Goal: Task Accomplishment & Management: Complete application form

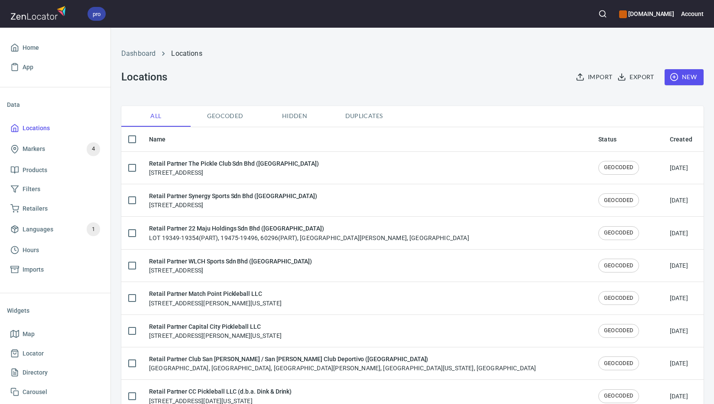
checkbox input "false"
click at [687, 78] on span "New" at bounding box center [683, 77] width 25 height 11
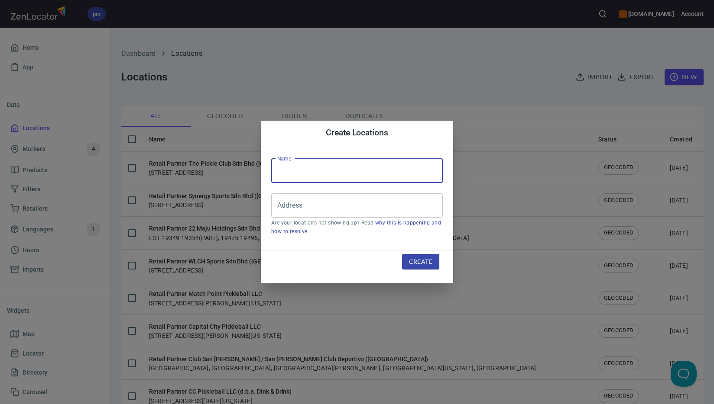
click at [376, 173] on input "text" at bounding box center [356, 171] width 171 height 24
paste input "Atlantic Pickleball Club Inc. ([GEOGRAPHIC_DATA])"
type input "Retail Partner Atlantic Pickleball Club Inc. ([GEOGRAPHIC_DATA])"
click at [381, 213] on input "Address" at bounding box center [350, 205] width 151 height 16
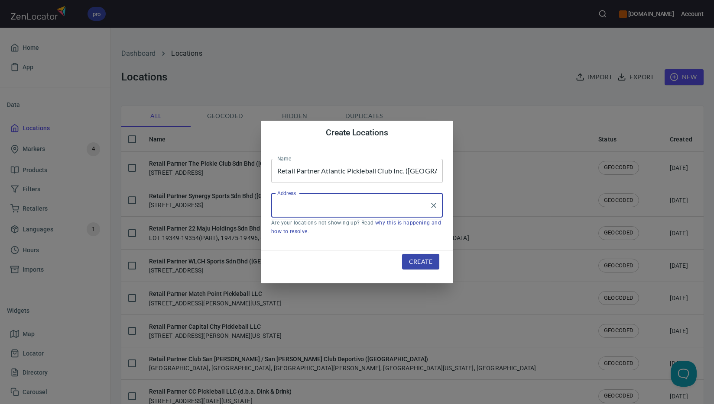
paste input "[STREET_ADDRESS][PERSON_NAME]"
click at [0, 404] on com-1password-button at bounding box center [0, 404] width 0 height 0
click at [369, 207] on input "[STREET_ADDRESS][PERSON_NAME]" at bounding box center [350, 205] width 151 height 16
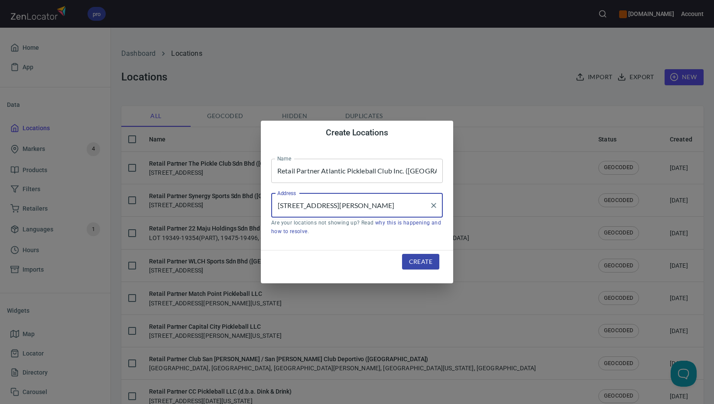
paste input "[GEOGRAPHIC_DATA]"
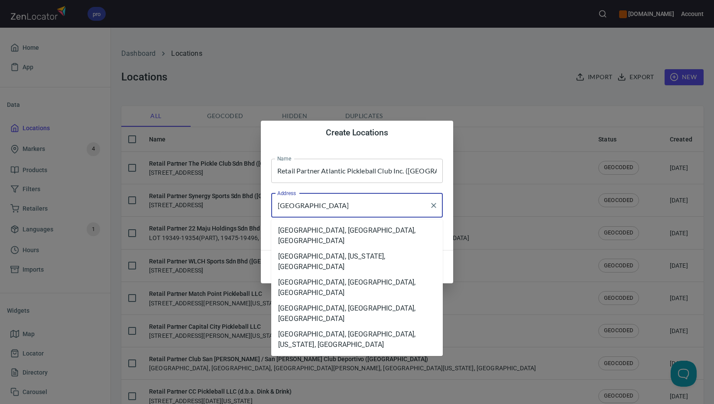
click at [0, 404] on com-1password-button at bounding box center [0, 404] width 0 height 0
paste input "PE"
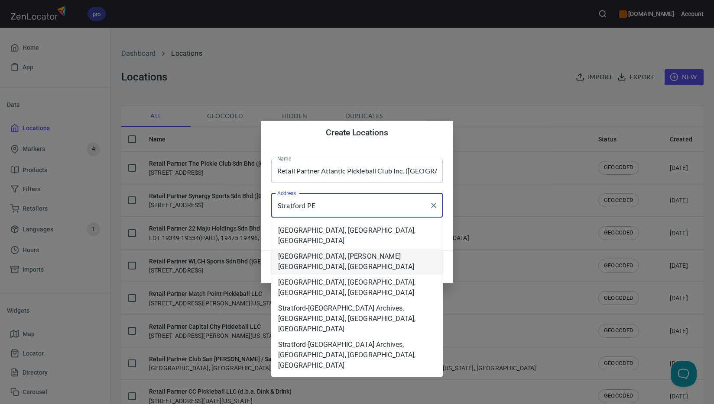
click at [367, 249] on li "[GEOGRAPHIC_DATA], [PERSON_NAME][GEOGRAPHIC_DATA], [GEOGRAPHIC_DATA]" at bounding box center [356, 262] width 171 height 26
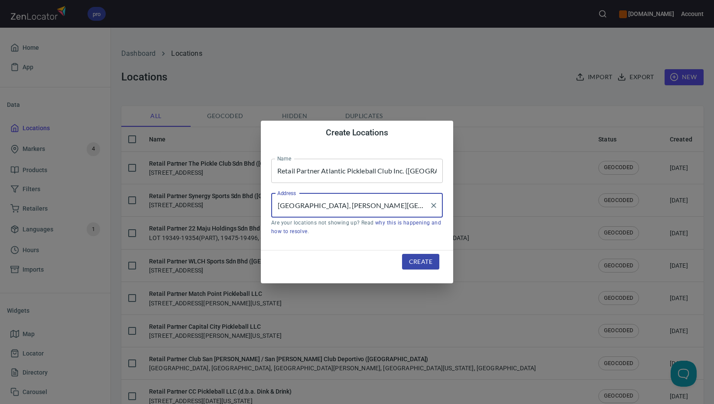
type input "[GEOGRAPHIC_DATA], [PERSON_NAME][GEOGRAPHIC_DATA], [GEOGRAPHIC_DATA]"
click at [421, 262] on span "Create" at bounding box center [420, 262] width 23 height 11
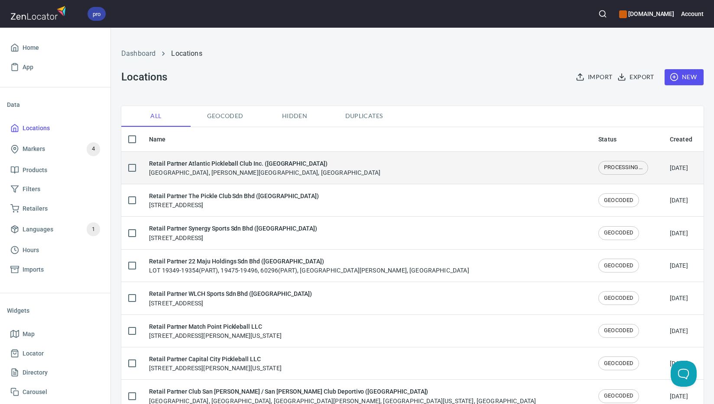
click at [302, 169] on div "Retail Partner Atlantic Pickleball Club Inc. ([GEOGRAPHIC_DATA]) [GEOGRAPHIC_DA…" at bounding box center [366, 168] width 435 height 18
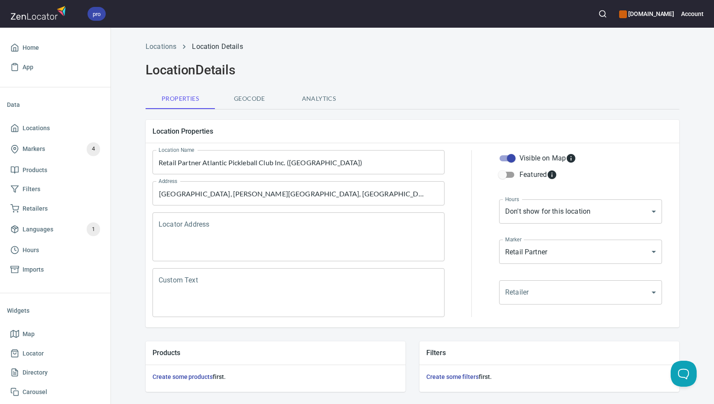
click at [281, 225] on textarea "Locator Address" at bounding box center [299, 237] width 280 height 33
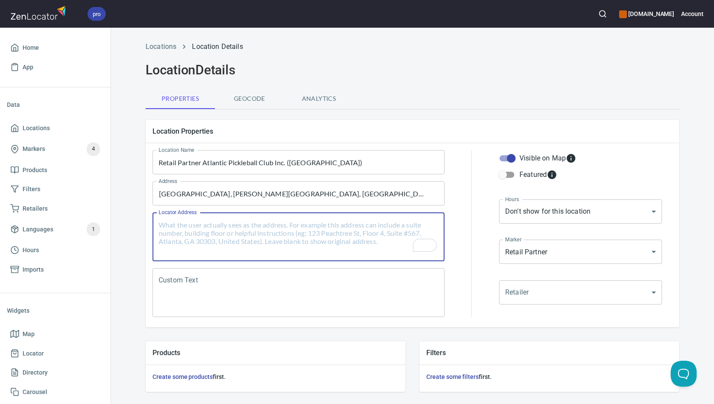
paste textarea "[STREET_ADDRESS][PERSON_NAME]"
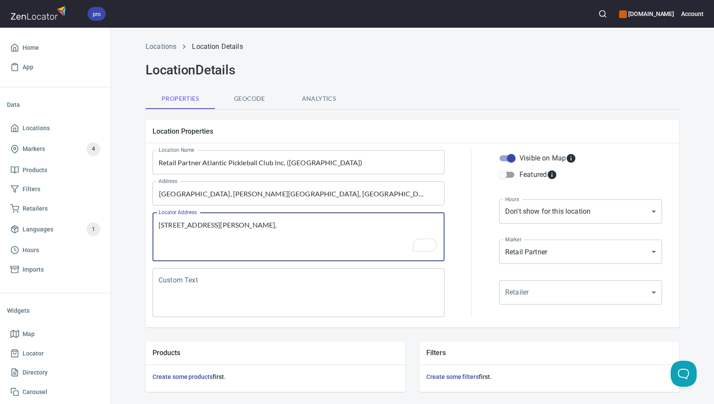
paste textarea "[GEOGRAPHIC_DATA]"
paste textarea "[PERSON_NAME][GEOGRAPHIC_DATA]"
paste textarea "C1B 4R3"
paste textarea "[GEOGRAPHIC_DATA]"
click at [317, 223] on textarea "[STREET_ADDRESS][PERSON_NAME][PERSON_NAME]" at bounding box center [299, 237] width 280 height 33
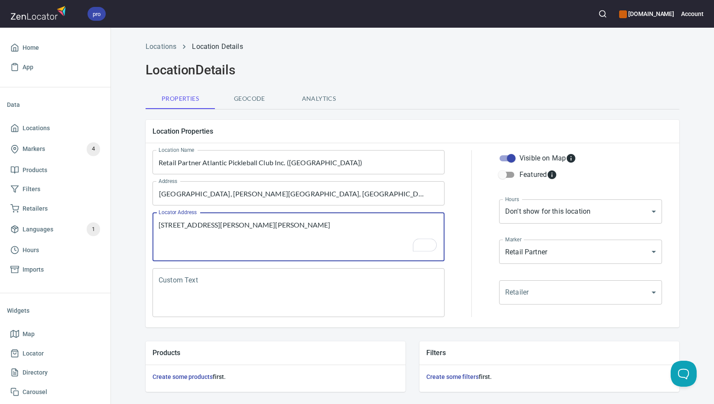
click at [317, 223] on textarea "[STREET_ADDRESS][PERSON_NAME][PERSON_NAME]" at bounding box center [299, 237] width 280 height 33
drag, startPoint x: 317, startPoint y: 223, endPoint x: 323, endPoint y: 223, distance: 6.1
click at [318, 223] on textarea "[STREET_ADDRESS][PERSON_NAME][PERSON_NAME]" at bounding box center [299, 237] width 280 height 33
type textarea "[STREET_ADDRESS][PERSON_NAME][PERSON_NAME]"
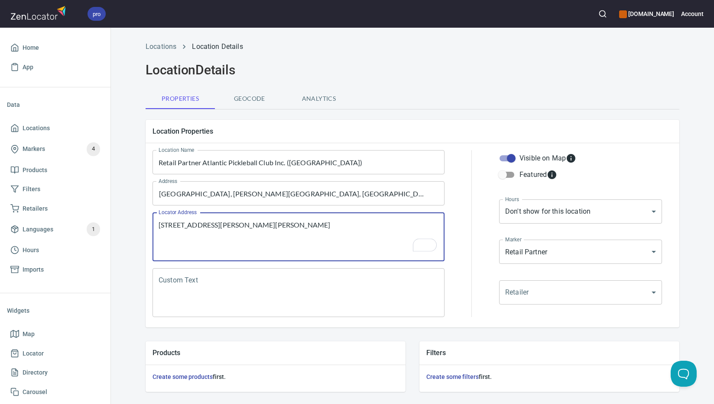
click at [256, 305] on textarea "Custom Text" at bounding box center [299, 293] width 280 height 33
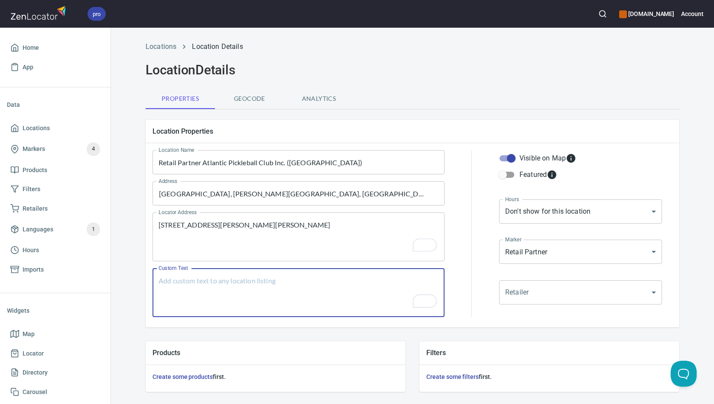
paste textarea "Brands Carried: SelkirkJoola, PaddleTek, ProXR Return Policy:"
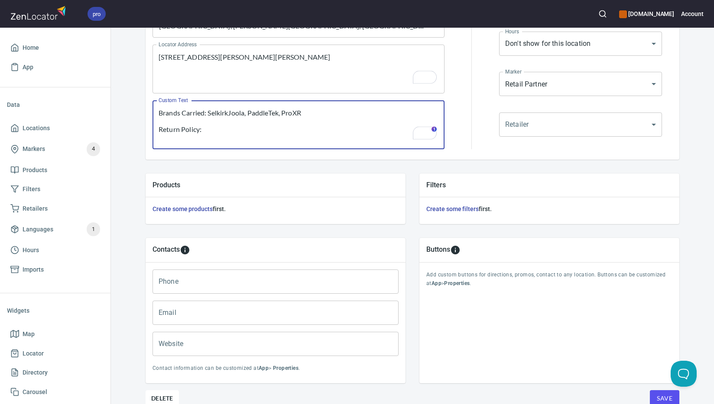
type textarea "Brands Carried: SelkirkJoola, PaddleTek, ProXR Return Policy:"
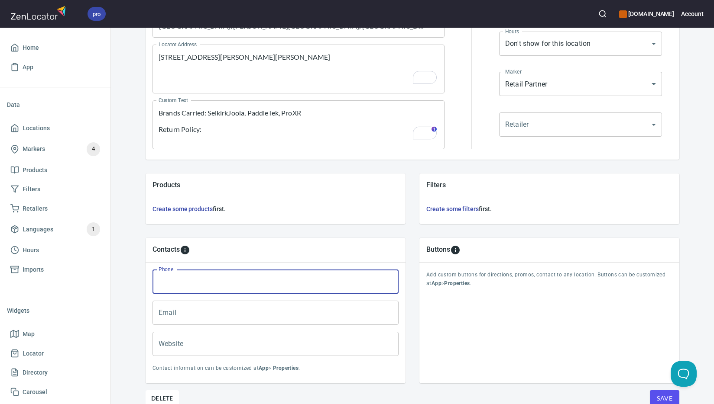
click at [300, 290] on input "Phone" at bounding box center [275, 282] width 246 height 24
paste input "[PHONE_NUMBER]"
type input "[PHONE_NUMBER]"
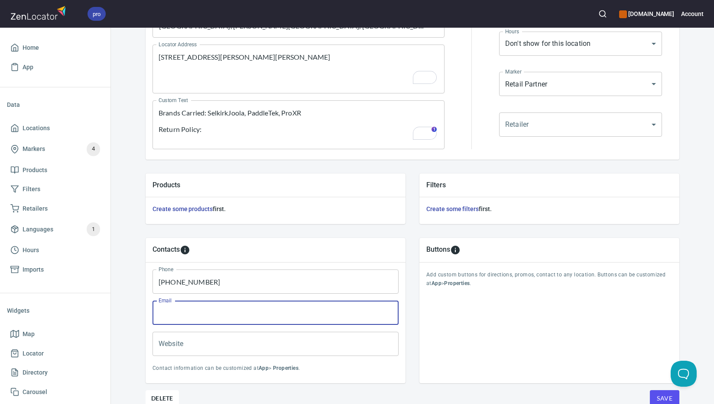
paste input "[PERSON_NAME][EMAIL_ADDRESS][DOMAIN_NAME]"
type input "[PERSON_NAME][EMAIL_ADDRESS][DOMAIN_NAME]"
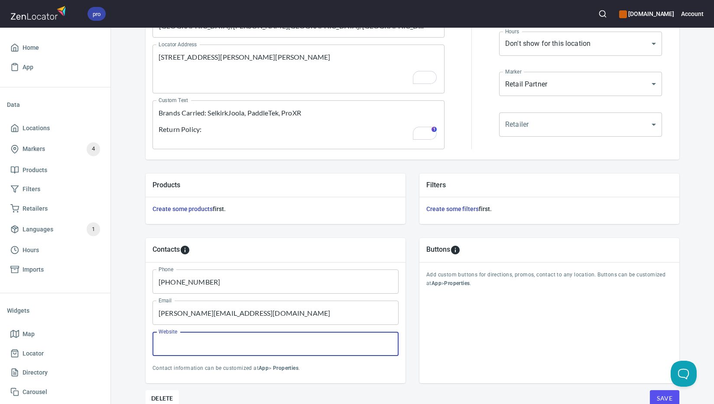
paste input "[DOMAIN_NAME]"
type input "[DOMAIN_NAME]"
click at [660, 395] on span "Save" at bounding box center [665, 399] width 16 height 11
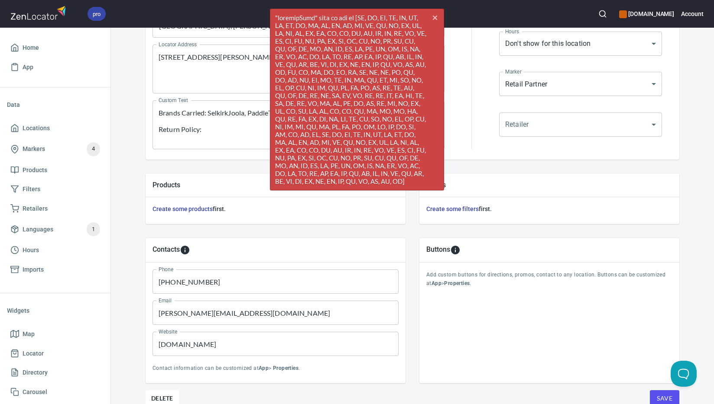
click at [408, 300] on div "Contacts Phone [PHONE_NUMBER] Phone Email [PERSON_NAME][EMAIL_ADDRESS][DOMAIN_N…" at bounding box center [276, 310] width 274 height 159
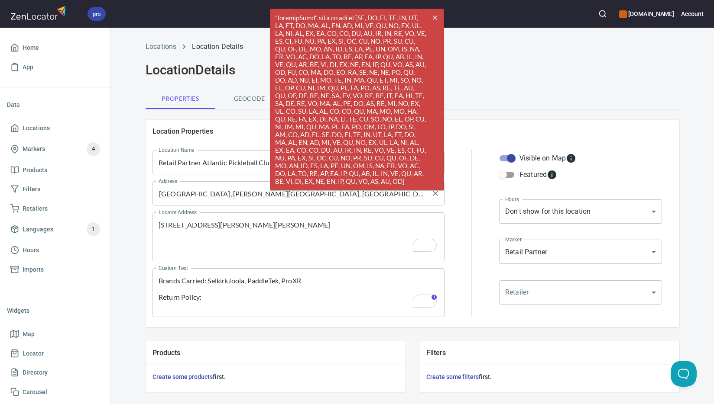
click at [216, 199] on input "[GEOGRAPHIC_DATA], [PERSON_NAME][GEOGRAPHIC_DATA], [GEOGRAPHIC_DATA]" at bounding box center [291, 193] width 271 height 16
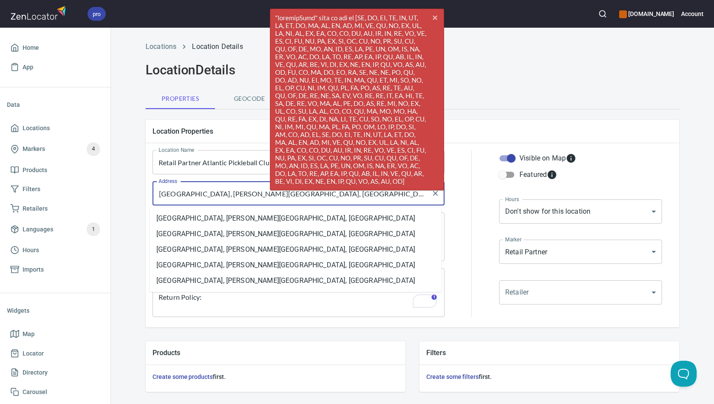
click at [216, 199] on input "[GEOGRAPHIC_DATA], [PERSON_NAME][GEOGRAPHIC_DATA], [GEOGRAPHIC_DATA]" at bounding box center [291, 193] width 271 height 16
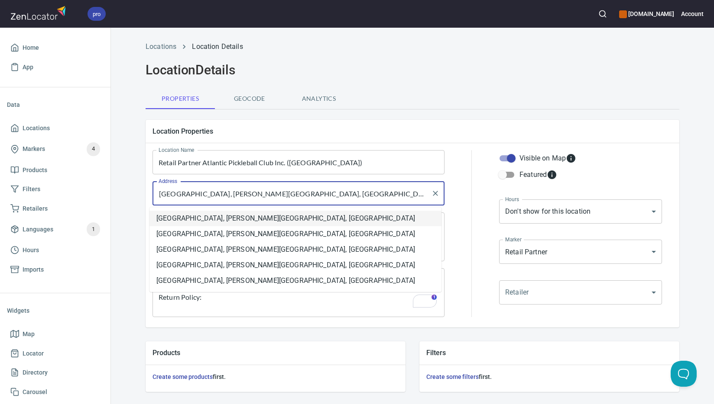
click at [213, 216] on li "[GEOGRAPHIC_DATA], [PERSON_NAME][GEOGRAPHIC_DATA], [GEOGRAPHIC_DATA]" at bounding box center [295, 219] width 292 height 16
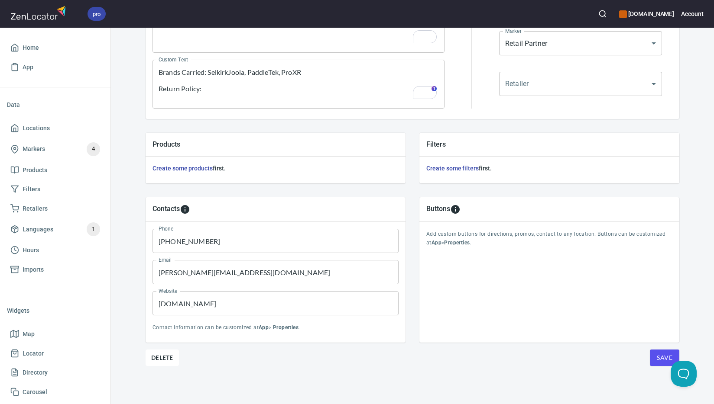
scroll to position [209, 0]
click at [657, 359] on span "Save" at bounding box center [665, 358] width 16 height 11
